Goal: Check status: Check status

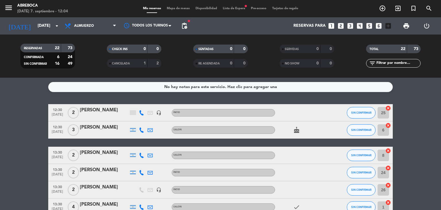
scroll to position [311, 0]
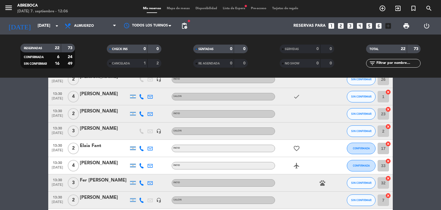
scroll to position [117, 0]
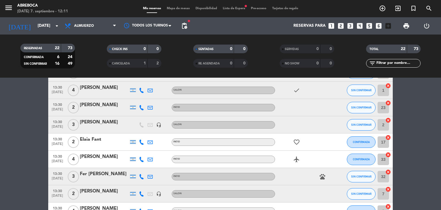
click at [420, 143] on bookings-row "12:30 [DATE] 2 [PERSON_NAME] headset_mic PATIO SIN CONFIRMAR 25 cancel 12:30 [D…" at bounding box center [220, 184] width 441 height 395
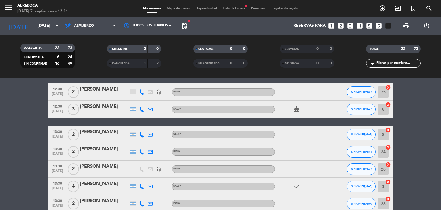
scroll to position [0, 0]
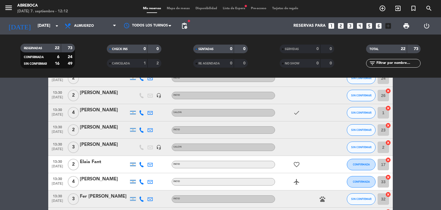
scroll to position [103, 0]
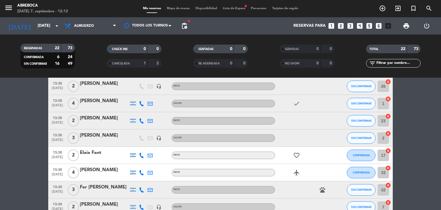
click at [418, 160] on bookings-row "12:30 [DATE] 2 [PERSON_NAME] headset_mic PATIO SIN CONFIRMAR 25 cancel 12:30 [D…" at bounding box center [220, 198] width 441 height 395
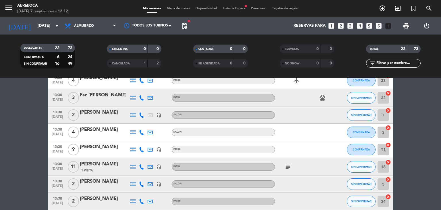
scroll to position [207, 0]
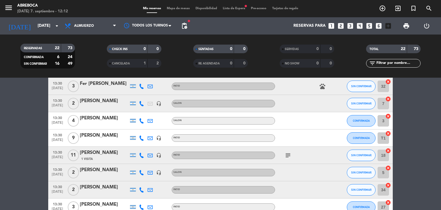
click at [289, 155] on icon "subject" at bounding box center [287, 155] width 7 height 7
click at [419, 158] on bookings-row "12:30 [DATE] 2 [PERSON_NAME] headset_mic PATIO SIN CONFIRMAR 25 cancel 12:30 [D…" at bounding box center [220, 94] width 441 height 395
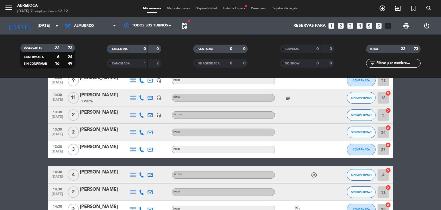
scroll to position [310, 0]
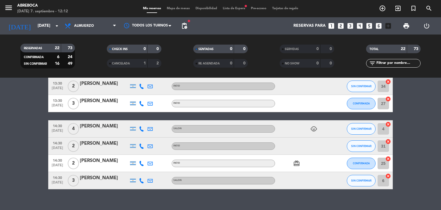
click at [315, 129] on icon "child_care" at bounding box center [313, 128] width 7 height 7
click at [298, 162] on icon "card_giftcard" at bounding box center [296, 163] width 7 height 7
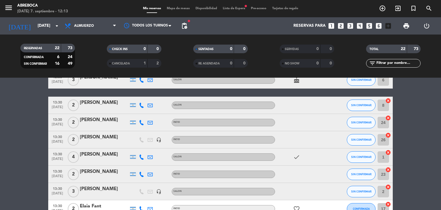
scroll to position [0, 0]
